Goal: Navigation & Orientation: Find specific page/section

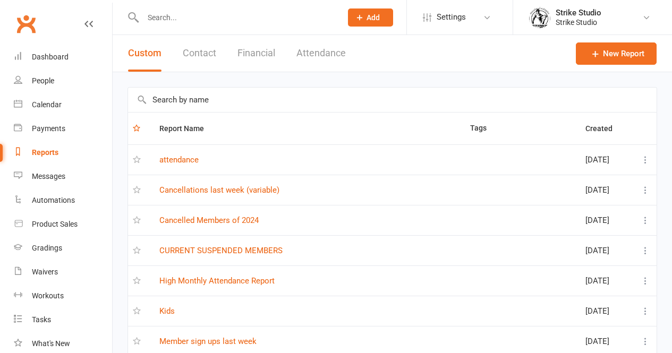
select select "100"
drag, startPoint x: 47, startPoint y: 61, endPoint x: 19, endPoint y: 18, distance: 51.6
click at [47, 61] on div "Dashboard" at bounding box center [50, 57] width 37 height 8
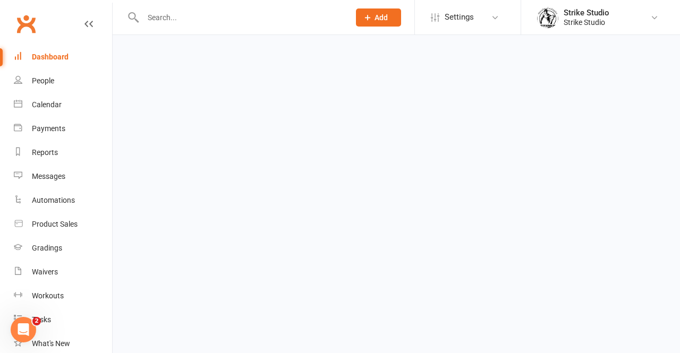
click at [16, 13] on link "Clubworx" at bounding box center [26, 24] width 27 height 27
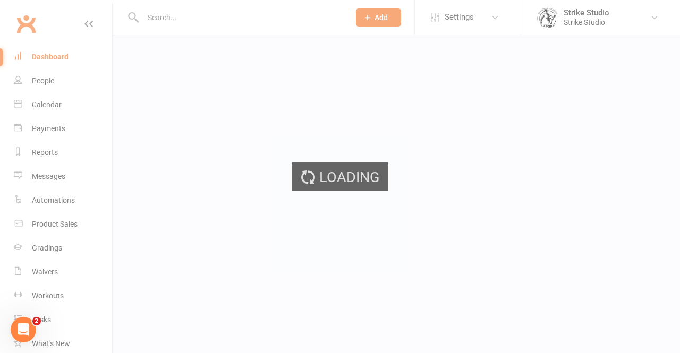
click at [20, 18] on div "Loading" at bounding box center [340, 176] width 680 height 353
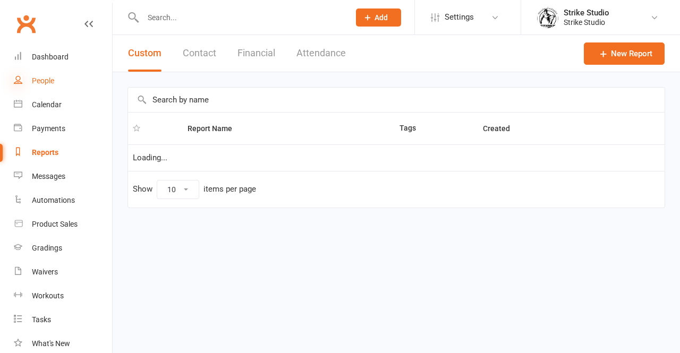
select select "100"
click at [41, 110] on link "Calendar" at bounding box center [63, 105] width 98 height 24
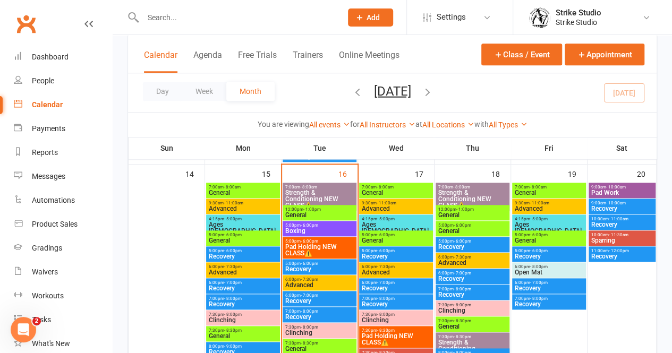
click at [313, 212] on span "General" at bounding box center [320, 215] width 70 height 6
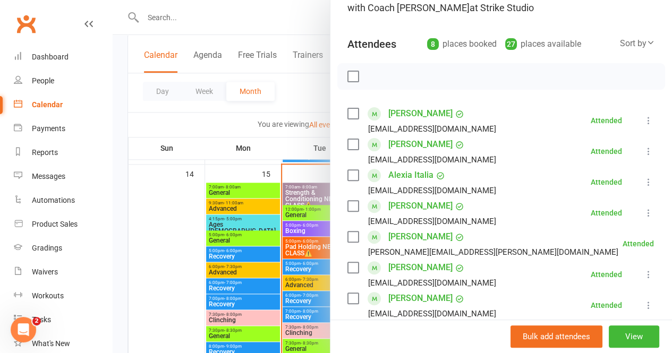
scroll to position [159, 0]
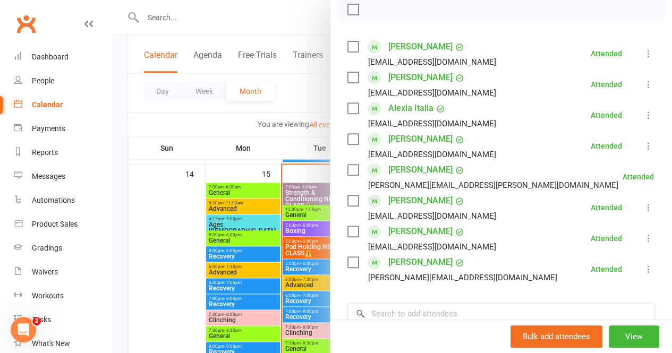
click at [255, 182] on div at bounding box center [392, 176] width 559 height 353
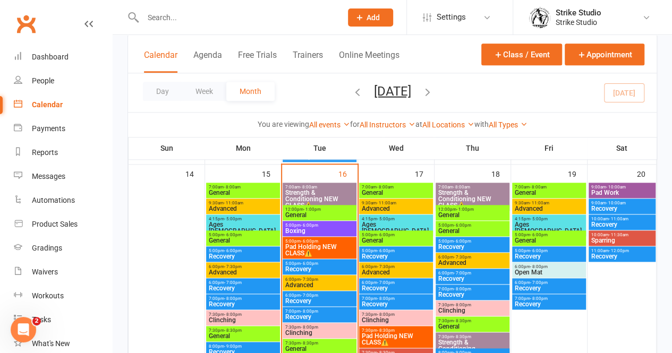
click at [302, 232] on span "Boxing" at bounding box center [320, 231] width 70 height 6
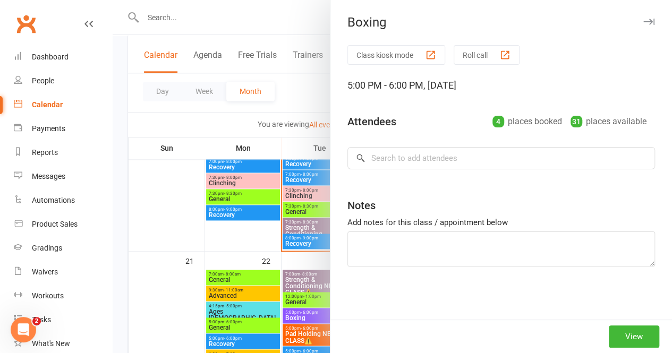
scroll to position [531, 0]
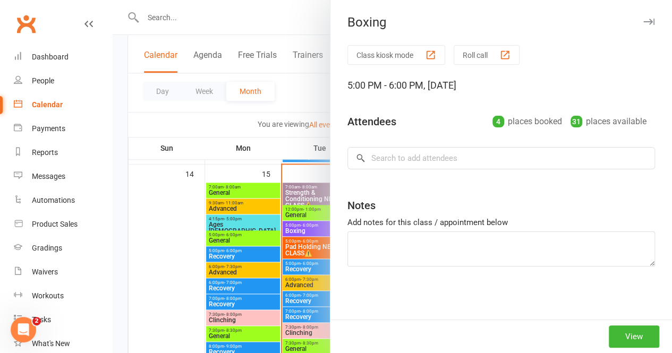
click at [234, 223] on div at bounding box center [392, 176] width 559 height 353
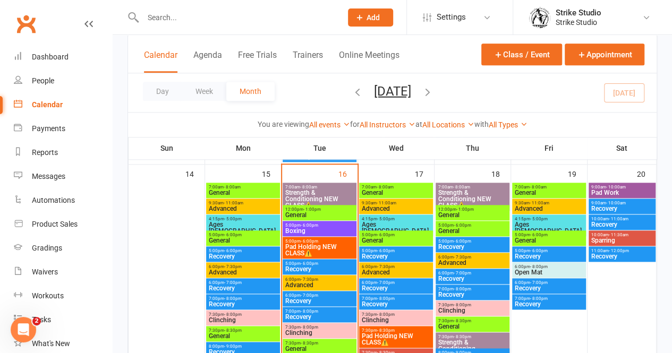
click at [308, 228] on span "Boxing" at bounding box center [320, 231] width 70 height 6
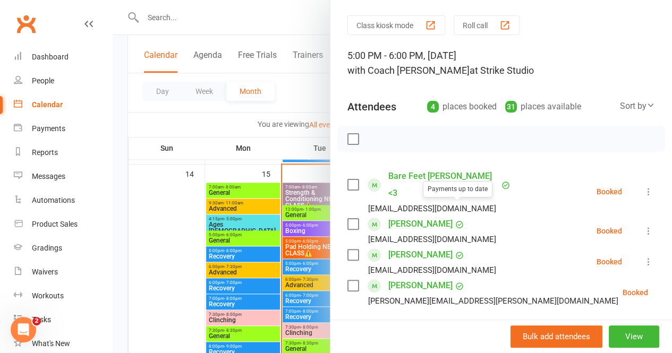
scroll to position [53, 0]
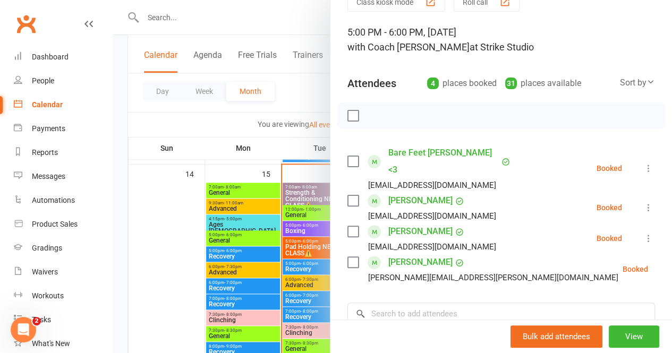
click at [289, 154] on div at bounding box center [392, 176] width 559 height 353
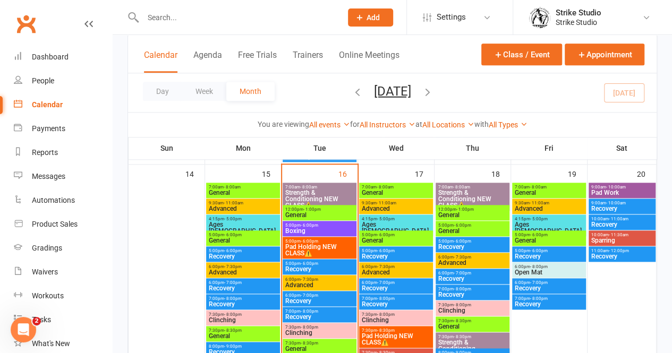
click at [295, 245] on span "Pad Holding NEW CLASS⚠️" at bounding box center [320, 250] width 70 height 13
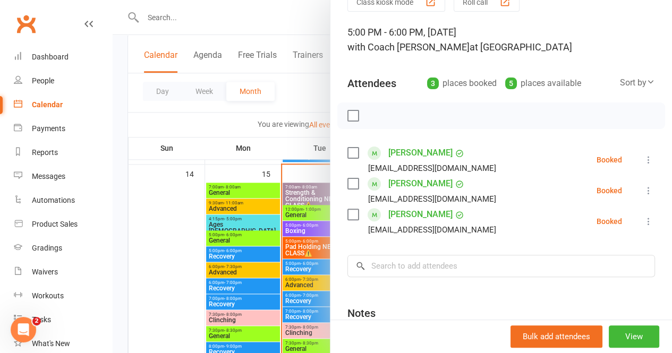
drag, startPoint x: 218, startPoint y: 143, endPoint x: 246, endPoint y: 168, distance: 37.6
click at [218, 146] on div at bounding box center [392, 176] width 559 height 353
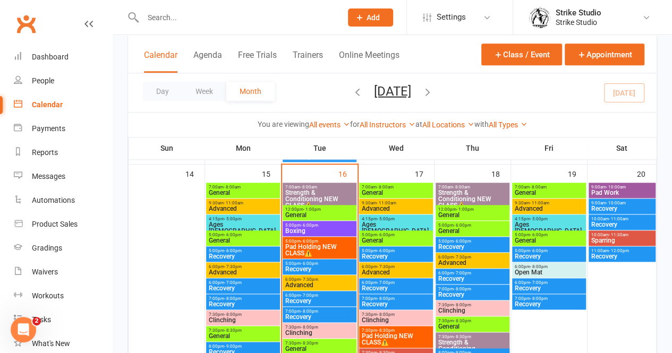
click at [312, 282] on span "Advanced" at bounding box center [320, 285] width 70 height 6
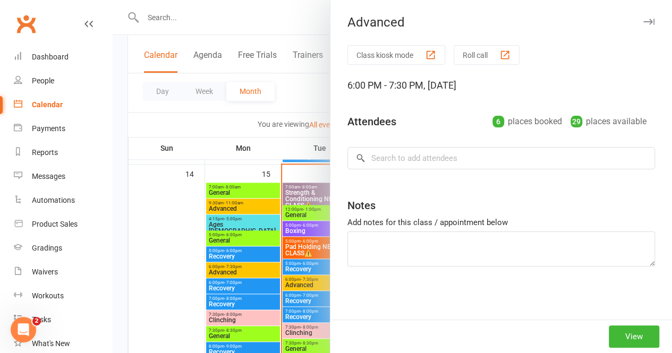
click at [273, 166] on div at bounding box center [392, 176] width 559 height 353
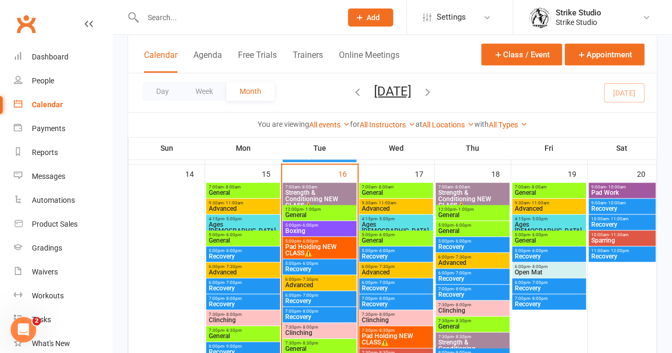
click at [321, 335] on span "Clinching" at bounding box center [320, 333] width 70 height 6
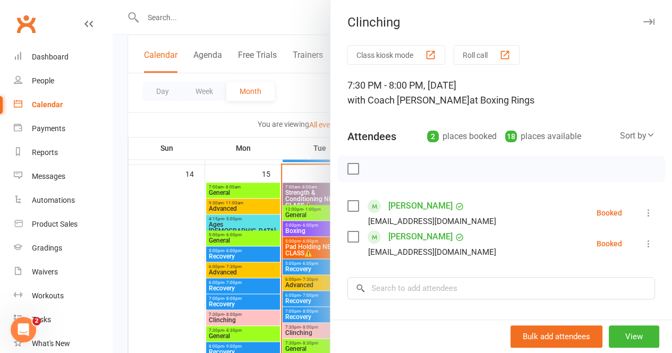
click at [220, 207] on div at bounding box center [392, 176] width 559 height 353
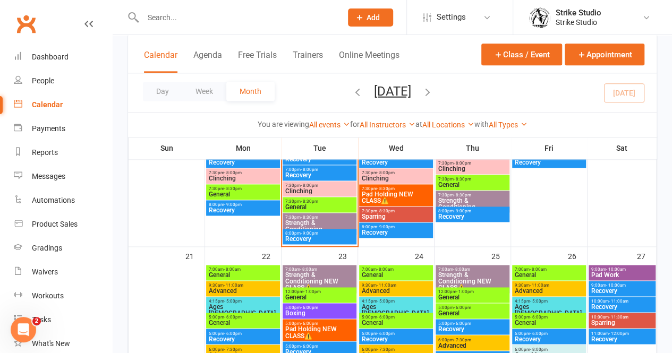
scroll to position [690, 0]
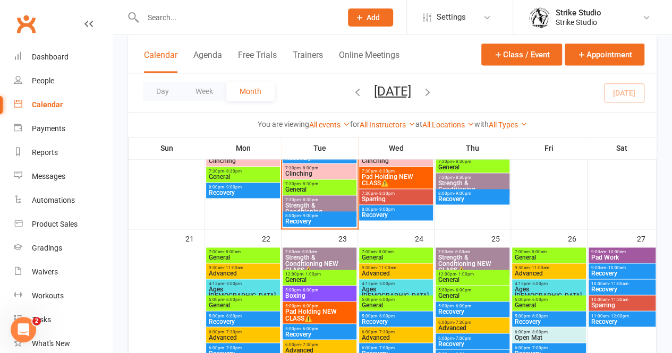
click at [308, 186] on span "General" at bounding box center [320, 189] width 70 height 6
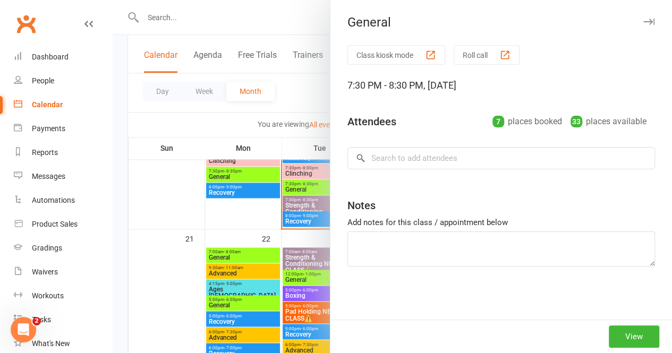
click at [293, 190] on div at bounding box center [392, 176] width 559 height 353
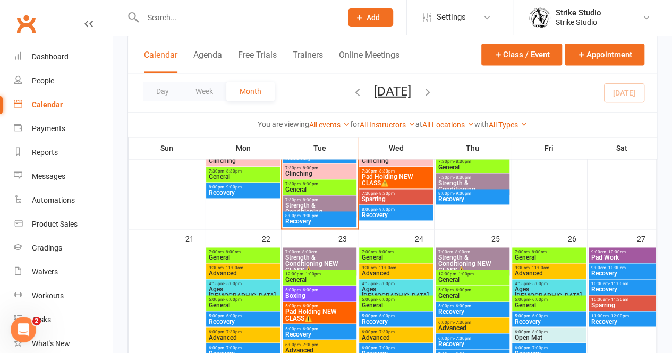
click at [293, 190] on span "General" at bounding box center [320, 189] width 70 height 6
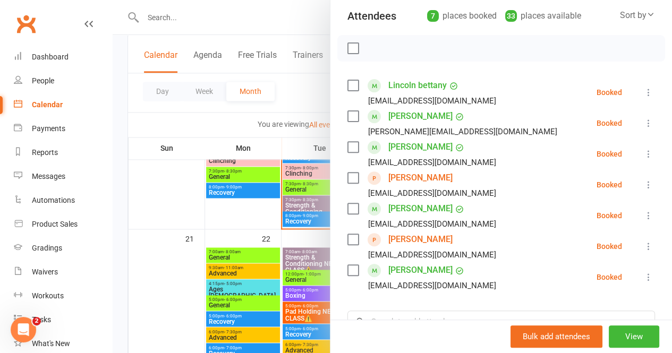
scroll to position [159, 0]
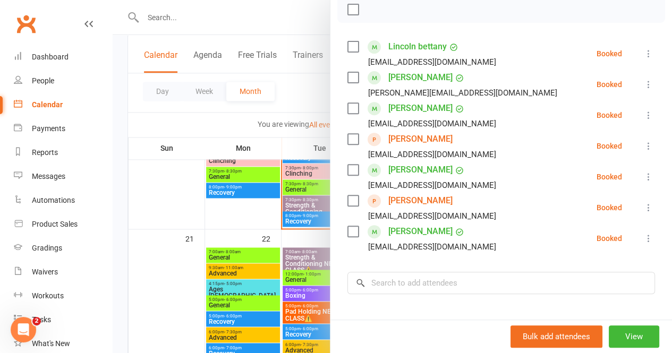
click at [428, 203] on link "[PERSON_NAME]" at bounding box center [420, 200] width 64 height 17
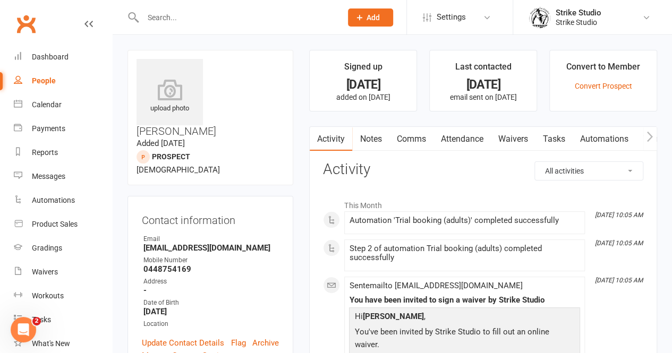
click at [499, 140] on link "Waivers" at bounding box center [512, 139] width 45 height 24
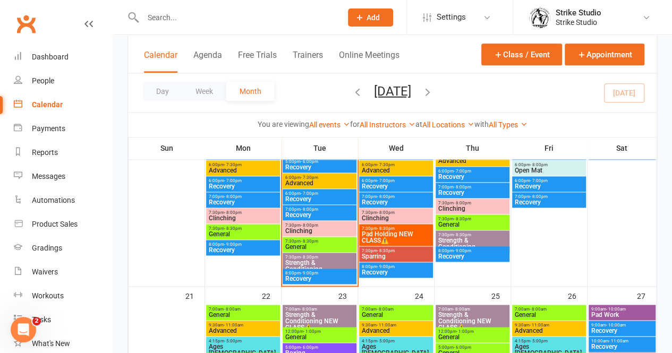
scroll to position [637, 0]
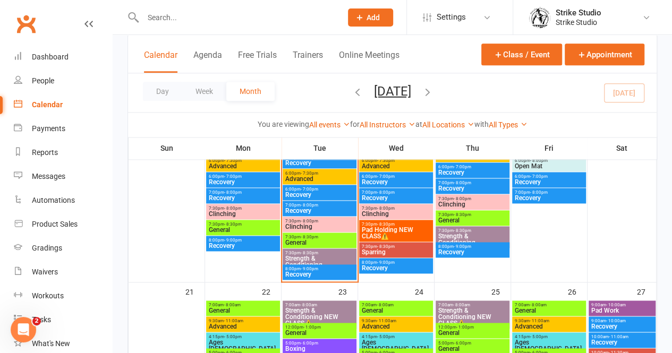
drag, startPoint x: 323, startPoint y: 275, endPoint x: 317, endPoint y: 248, distance: 27.8
drag, startPoint x: 317, startPoint y: 248, endPoint x: 304, endPoint y: 236, distance: 17.7
click at [304, 236] on span "- 8:30pm" at bounding box center [310, 237] width 18 height 5
click at [309, 235] on span "- 8:30pm" at bounding box center [310, 237] width 18 height 5
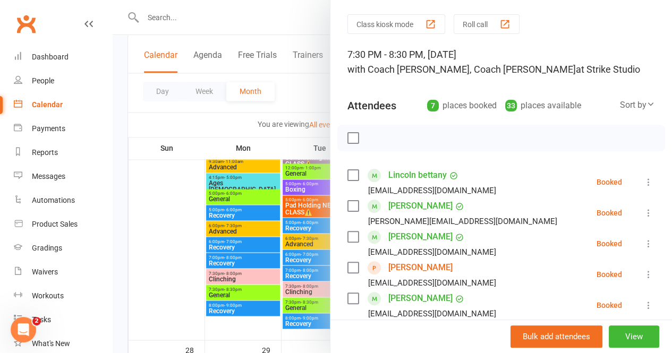
scroll to position [53, 0]
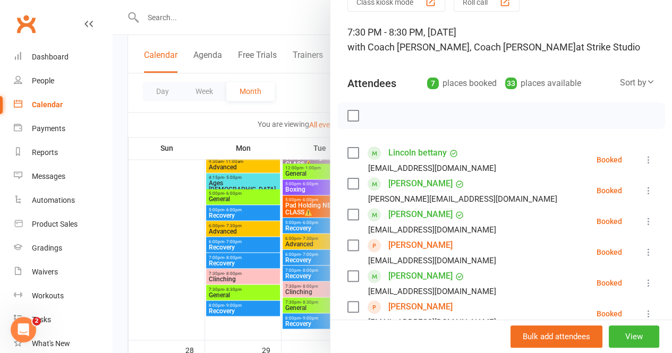
click at [398, 245] on link "[PERSON_NAME]" at bounding box center [420, 245] width 64 height 17
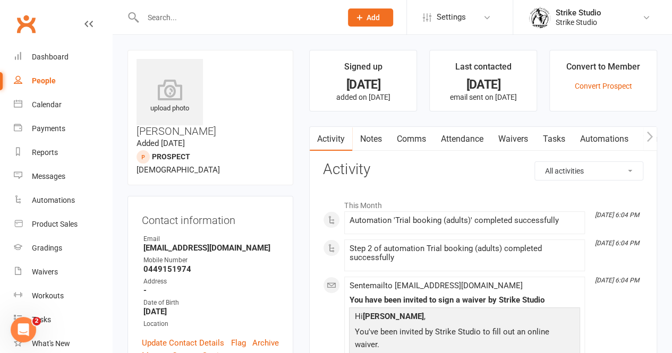
click at [517, 142] on link "Waivers" at bounding box center [512, 139] width 45 height 24
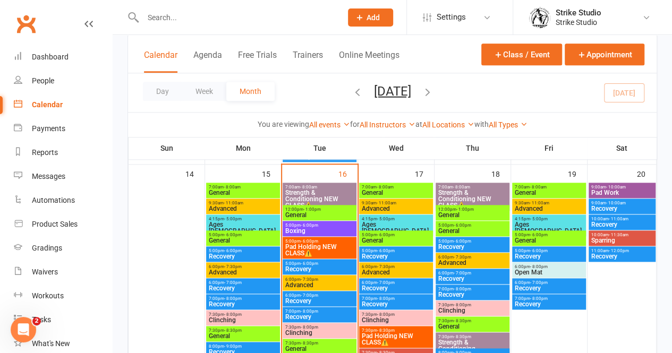
scroll to position [637, 0]
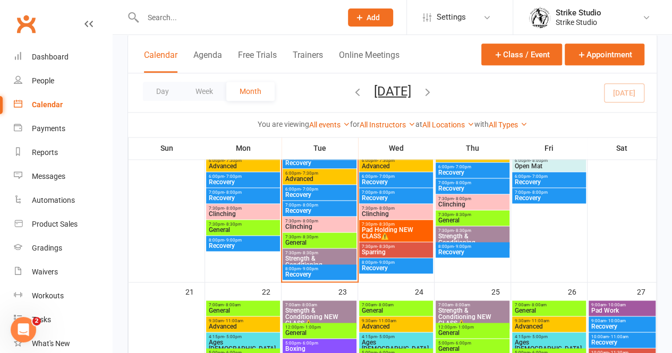
click at [303, 240] on span "General" at bounding box center [320, 243] width 70 height 6
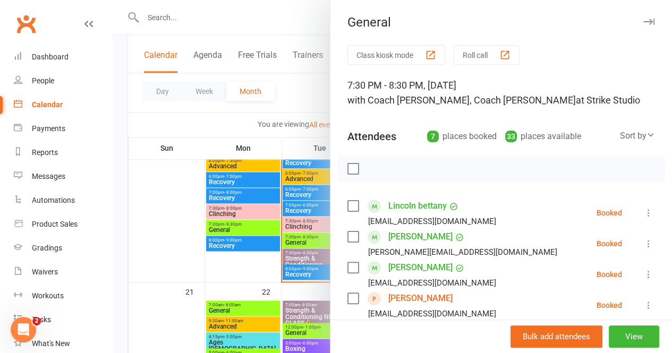
scroll to position [159, 0]
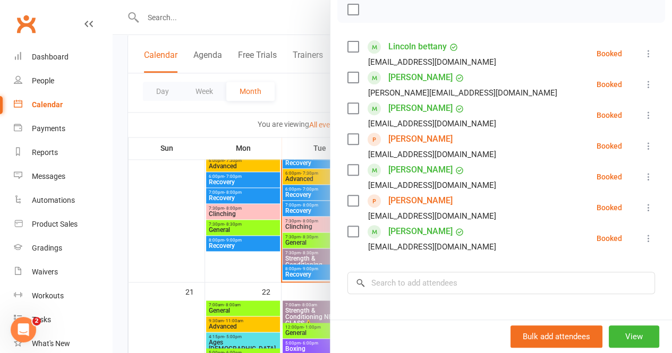
drag, startPoint x: 300, startPoint y: 123, endPoint x: 273, endPoint y: 119, distance: 26.9
click at [300, 123] on div at bounding box center [392, 176] width 559 height 353
